Goal: Information Seeking & Learning: Learn about a topic

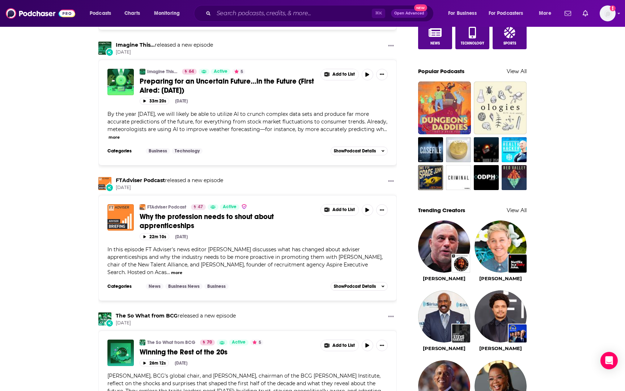
scroll to position [536, 0]
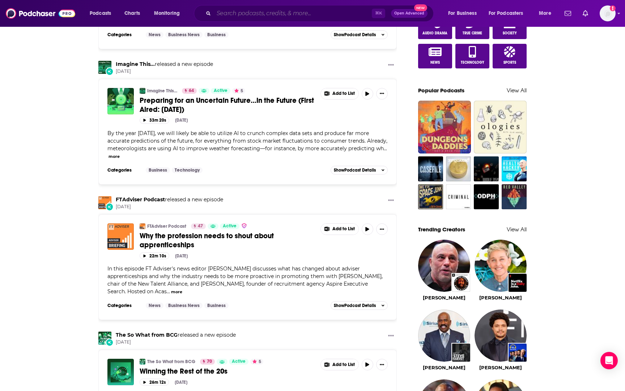
click at [320, 16] on input "Search podcasts, credits, & more..." at bounding box center [293, 14] width 158 height 12
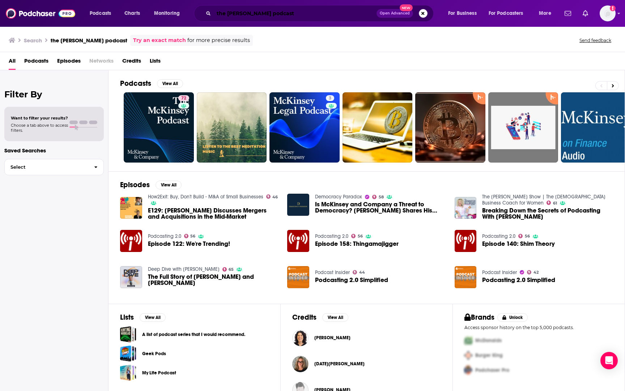
click at [281, 14] on input "the [PERSON_NAME] podcast" at bounding box center [295, 14] width 163 height 12
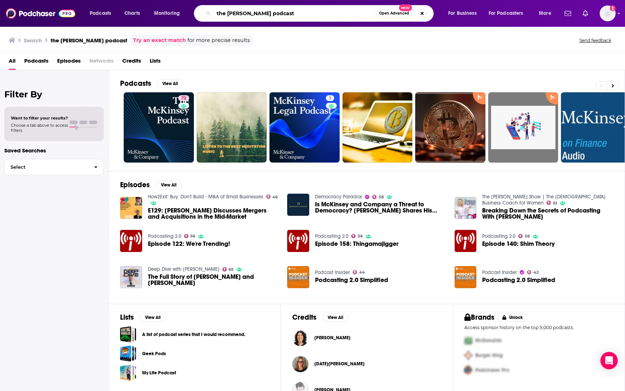
drag, startPoint x: 281, startPoint y: 14, endPoint x: 208, endPoint y: 14, distance: 73.5
click at [208, 14] on div "the mckinsey podcast Open Advanced New" at bounding box center [314, 13] width 240 height 17
type input "inside the strategy room"
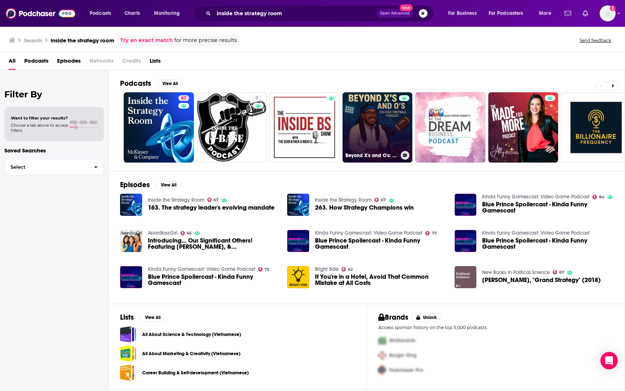
click at [377, 138] on link "Beyond X's and O's: A College Football Podcast" at bounding box center [378, 127] width 70 height 70
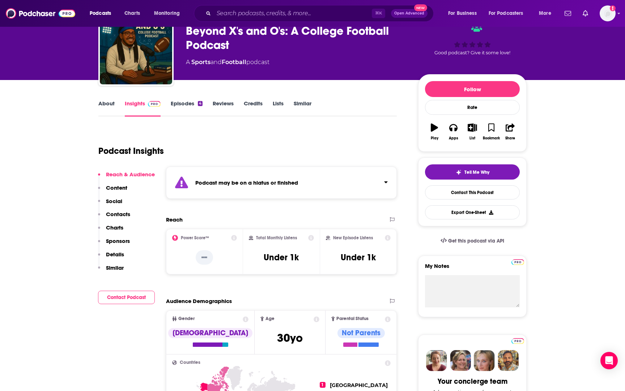
scroll to position [43, 0]
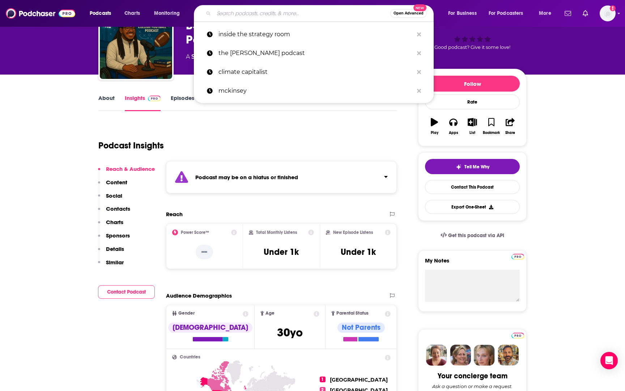
click at [229, 11] on input "Search podcasts, credits, & more..." at bounding box center [302, 14] width 177 height 12
paste input "How should companies factor regulation in from the very start of a deal through…"
type input "How should companies factor regulation in from the very start of a deal through…"
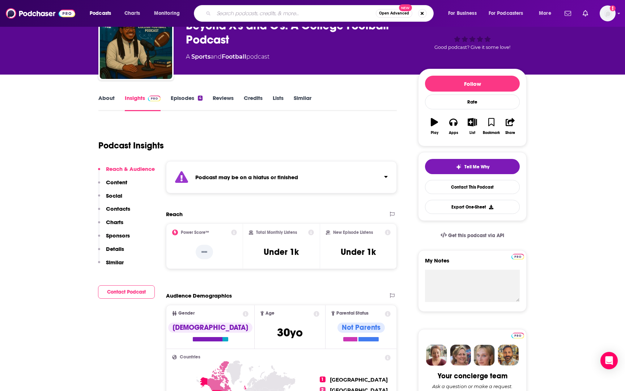
scroll to position [0, 0]
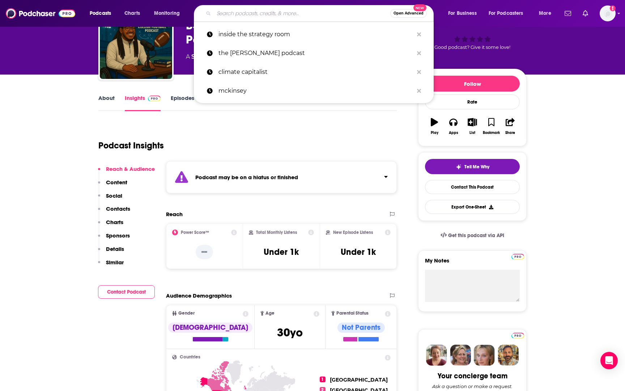
click at [275, 14] on input "Search podcasts, credits, & more..." at bounding box center [302, 14] width 177 height 12
paste input "The Supply Chain Show"
type input "The Supply Chain Show"
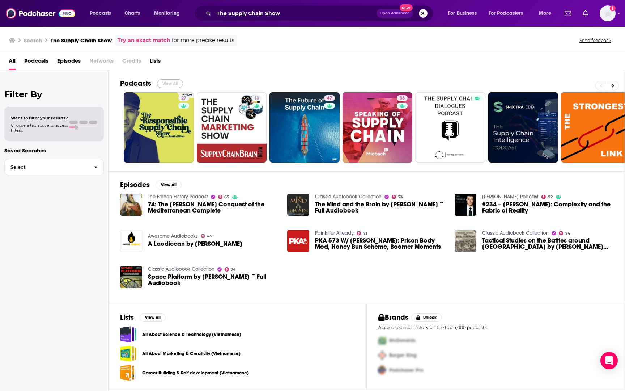
click at [174, 83] on button "View All" at bounding box center [170, 83] width 26 height 9
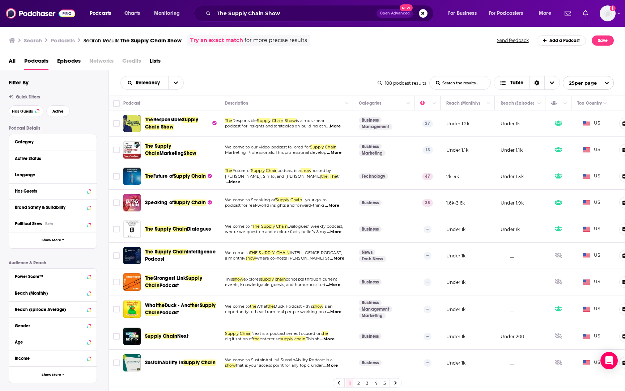
click at [357, 384] on link "2" at bounding box center [358, 383] width 7 height 9
